Goal: Transaction & Acquisition: Purchase product/service

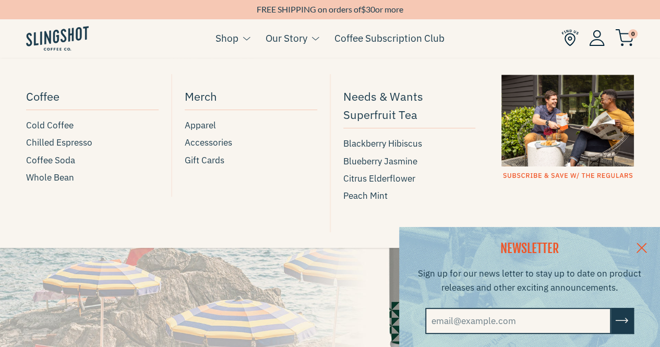
click at [239, 33] on button at bounding box center [243, 39] width 11 height 14
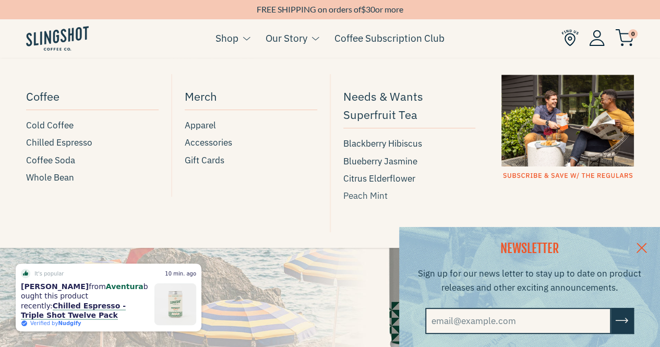
click at [366, 197] on span "Peach Mint" at bounding box center [365, 196] width 44 height 14
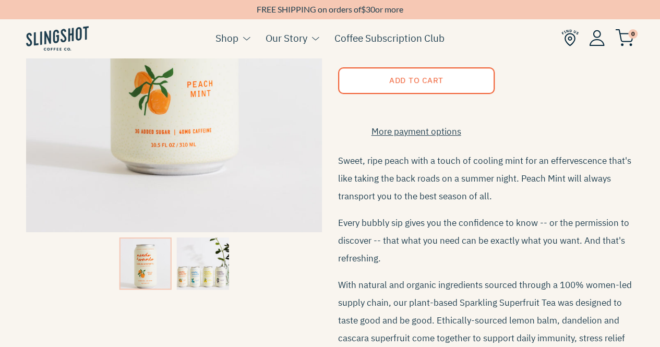
scroll to position [260, 0]
click at [203, 268] on img at bounding box center [203, 263] width 52 height 52
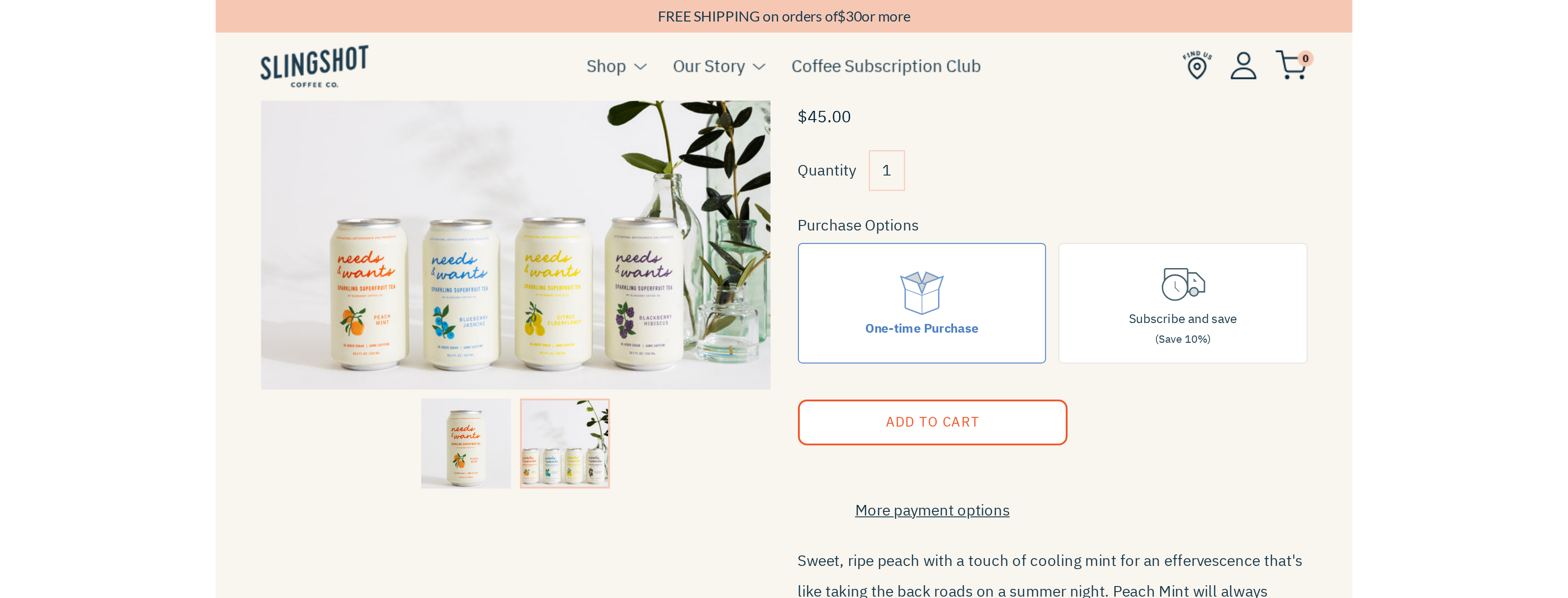
scroll to position [83, 0]
